Goal: Navigation & Orientation: Find specific page/section

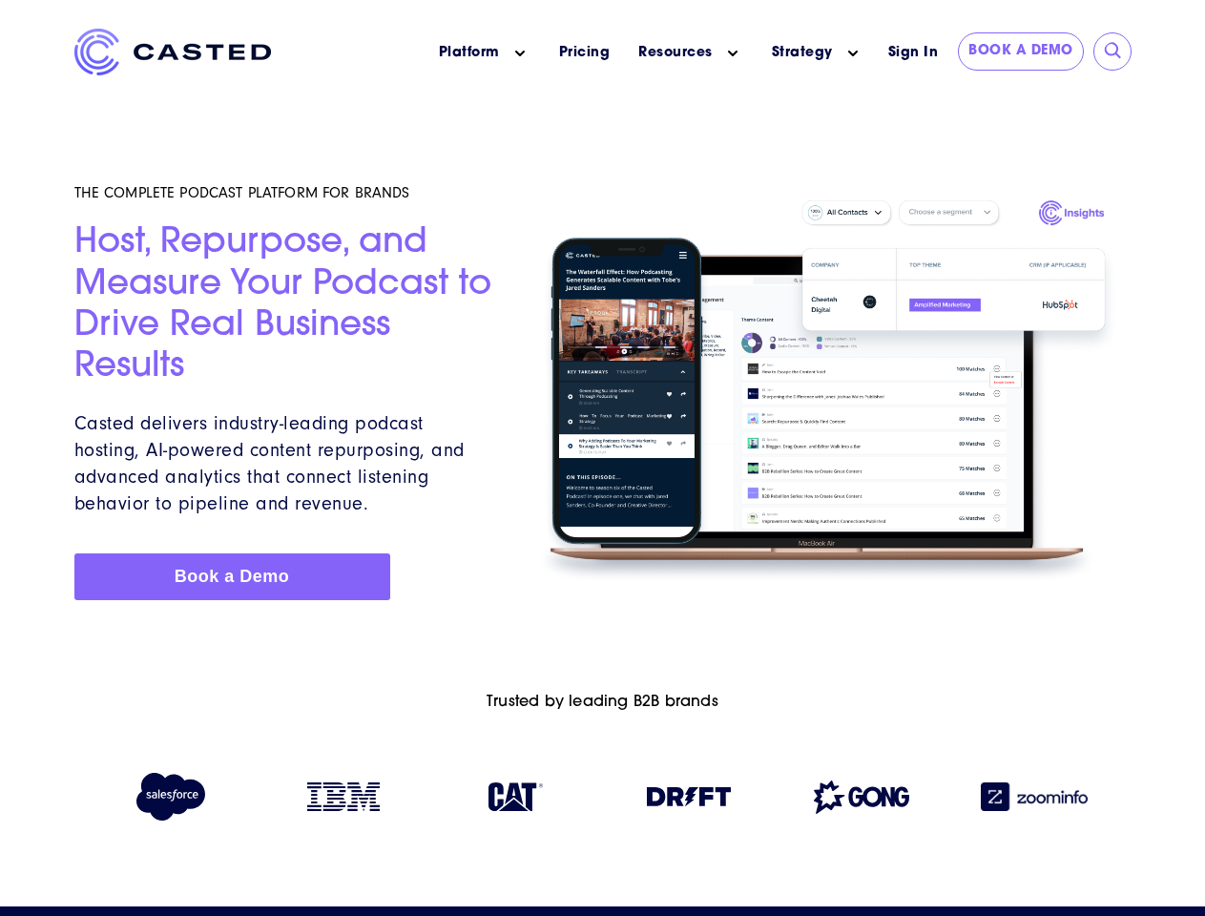
click at [520, 53] on icon "Main menu" at bounding box center [520, 54] width 10 height 10
click at [733, 53] on icon "Main menu" at bounding box center [733, 54] width 10 height 10
click at [802, 52] on link "Strategy" at bounding box center [802, 53] width 61 height 20
click at [853, 53] on icon "Main menu" at bounding box center [854, 54] width 10 height 10
click at [1114, 52] on input "submit" at bounding box center [1113, 51] width 19 height 19
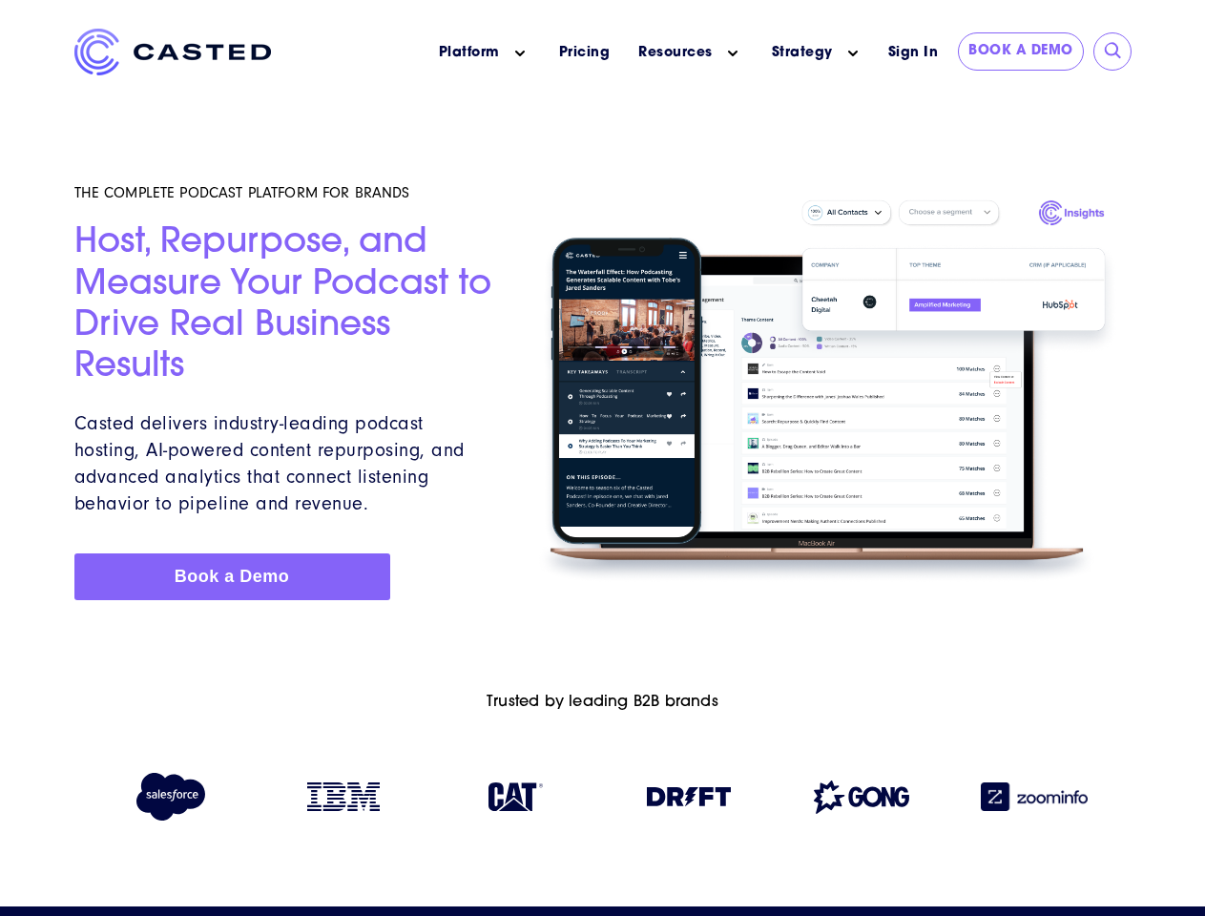
click at [689, 801] on img at bounding box center [689, 796] width 84 height 19
click at [862, 801] on img at bounding box center [861, 797] width 95 height 33
click at [1035, 801] on img at bounding box center [1034, 797] width 107 height 29
